Goal: Transaction & Acquisition: Obtain resource

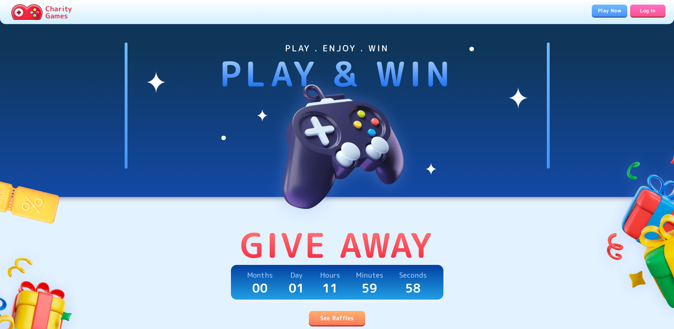
click at [346, 311] on div "Give Away Months 00 Day 01 Hours 11 Minutes 59 Seconds 58 See Raffles" at bounding box center [337, 275] width 425 height 101
click at [345, 315] on link "See Raffles" at bounding box center [337, 318] width 56 height 14
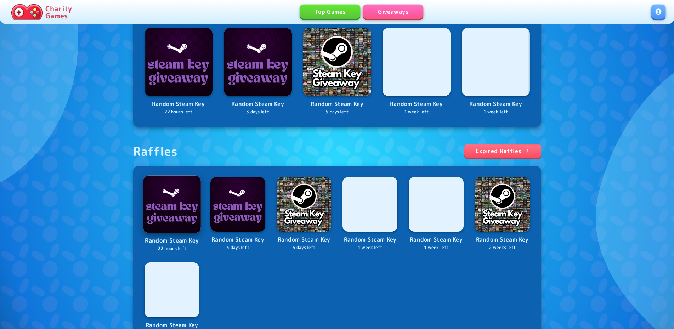
scroll to position [277, 0]
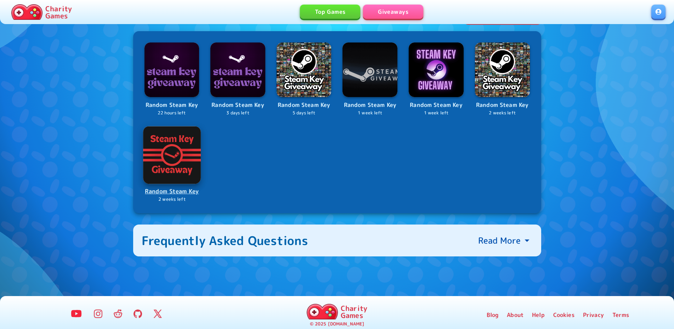
click at [188, 196] on p "Random Steam Key" at bounding box center [172, 192] width 56 height 10
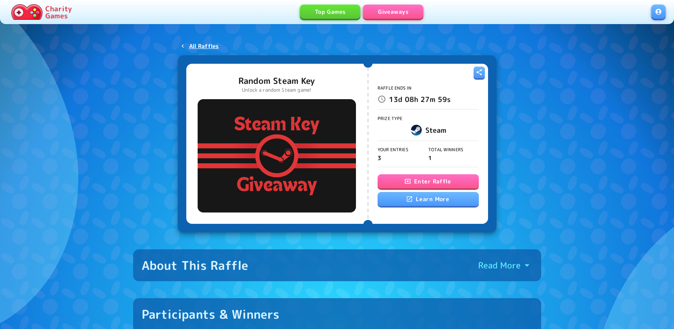
click at [425, 185] on button "Enter Raffle" at bounding box center [428, 181] width 101 height 14
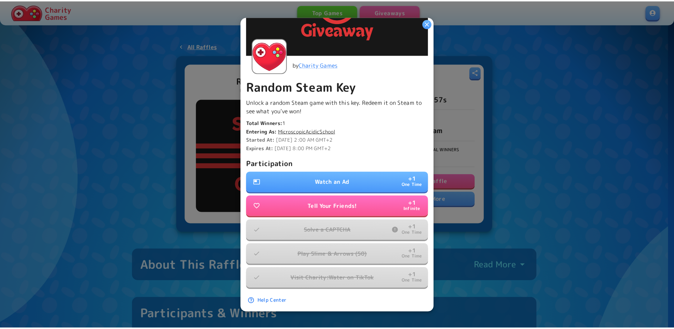
scroll to position [107, 0]
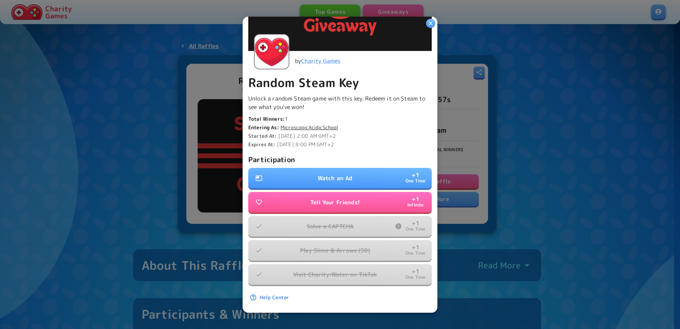
click at [343, 168] on button "Watch an Ad + 1 One Time" at bounding box center [340, 178] width 184 height 21
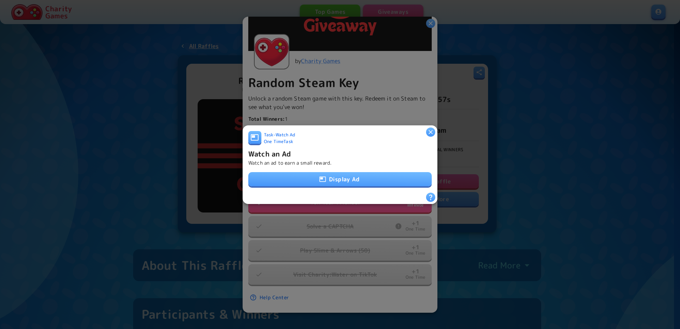
click at [334, 177] on button "Display Ad" at bounding box center [340, 179] width 184 height 14
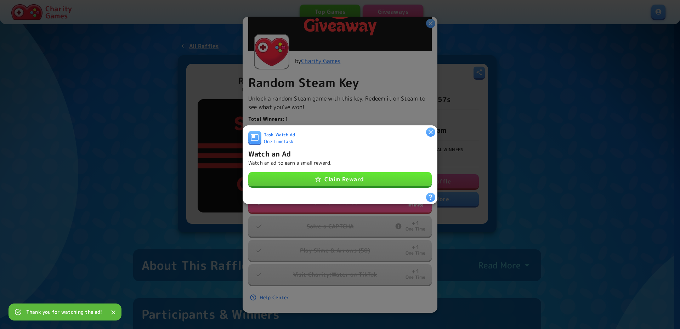
click at [361, 180] on button "Claim Reward" at bounding box center [340, 179] width 184 height 14
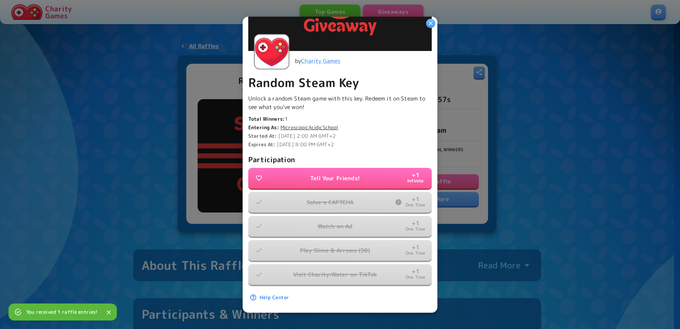
click at [560, 127] on div at bounding box center [340, 164] width 680 height 329
